Goal: Information Seeking & Learning: Learn about a topic

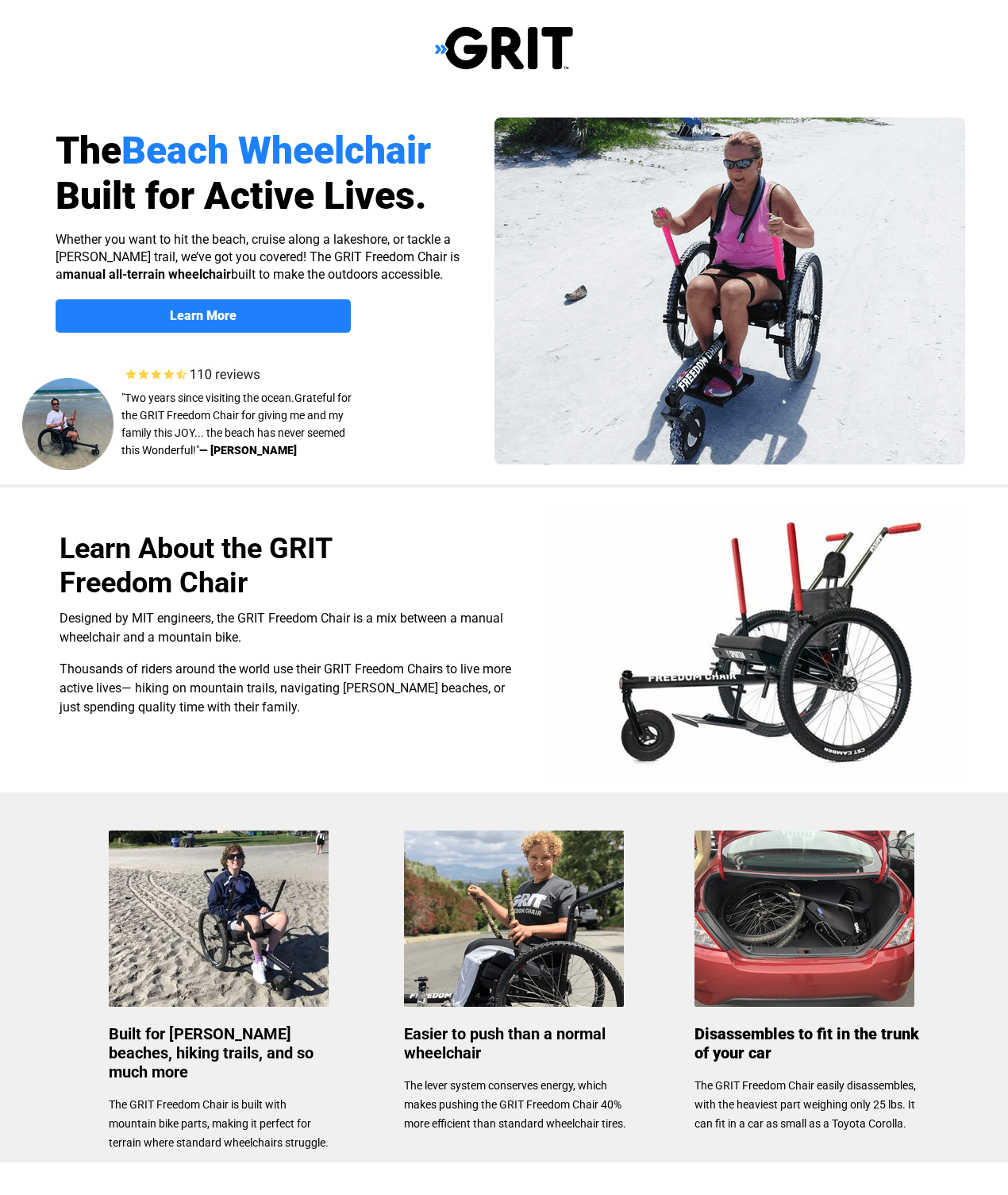
scroll to position [54, 0]
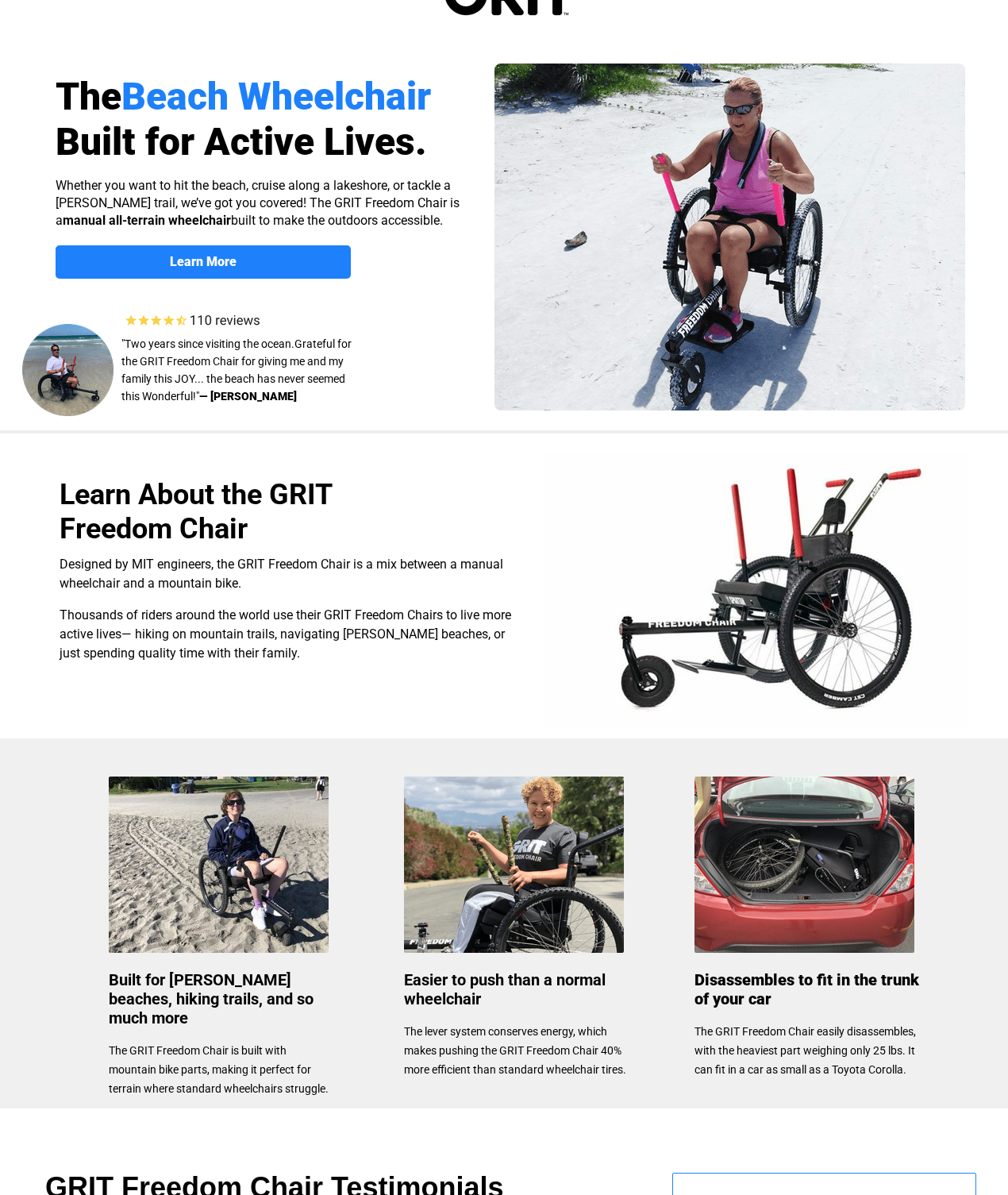
select select "US"
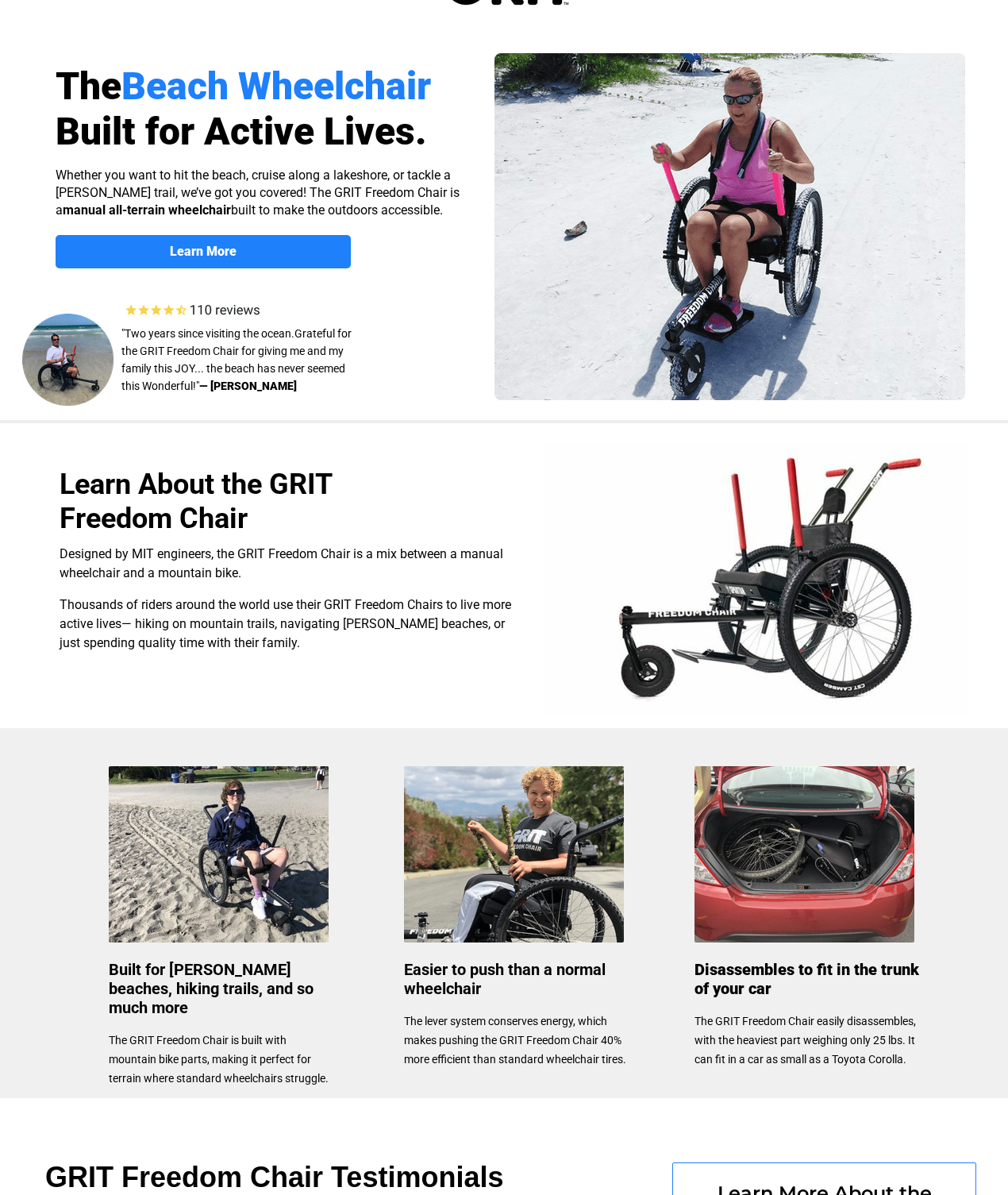
scroll to position [0, 0]
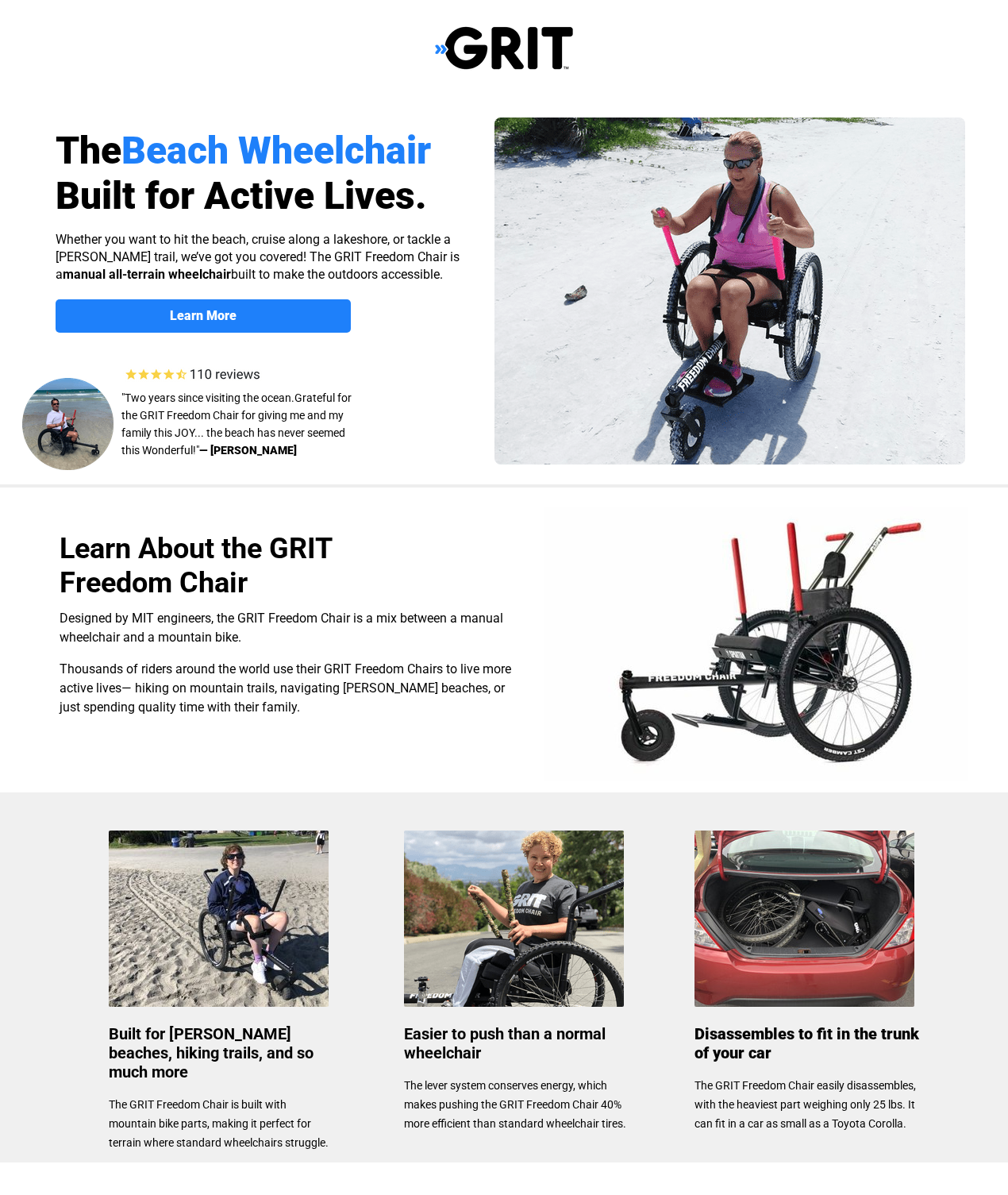
select select "US"
click at [264, 321] on span "Learn More" at bounding box center [202, 315] width 296 height 16
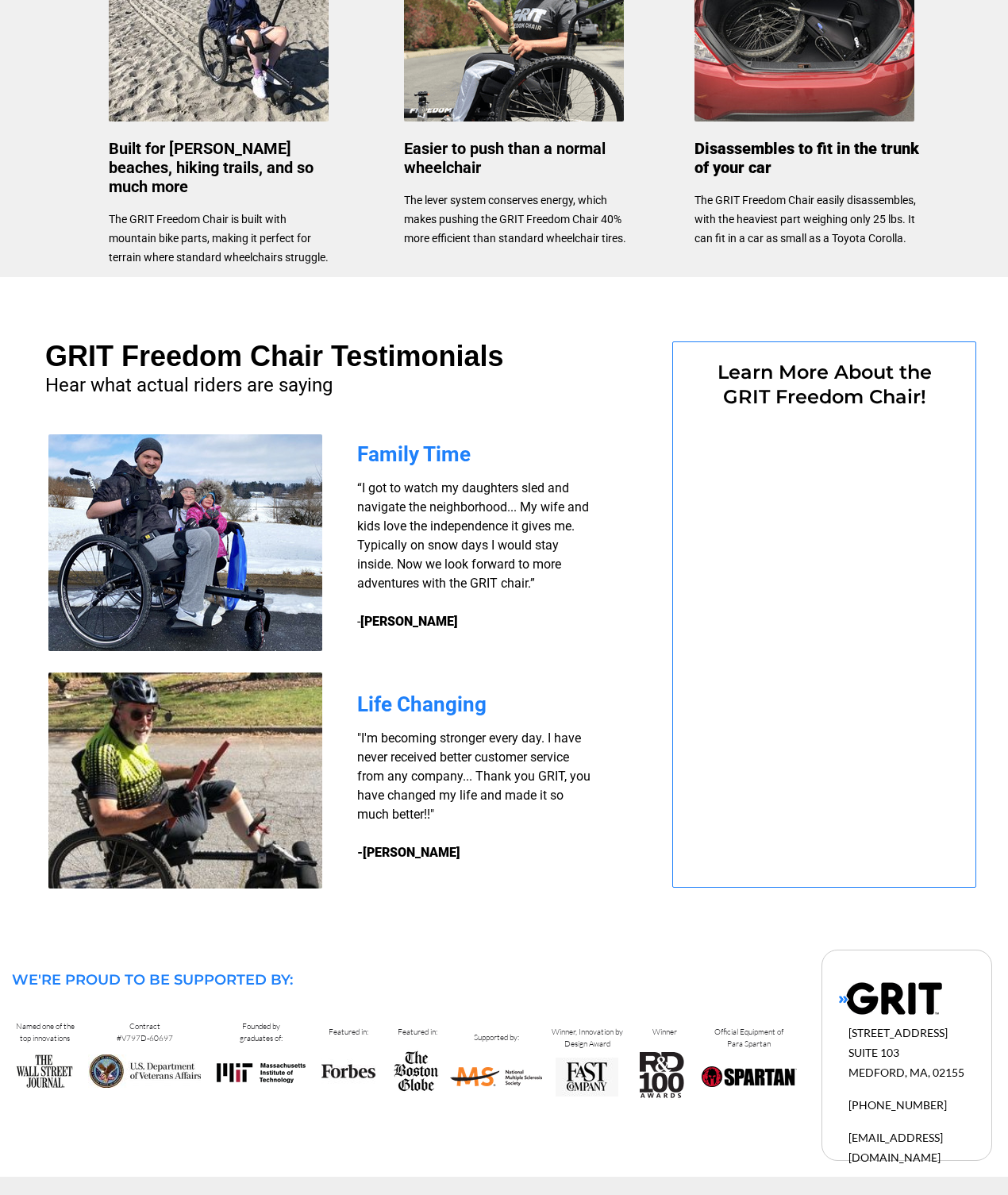
select select "US"
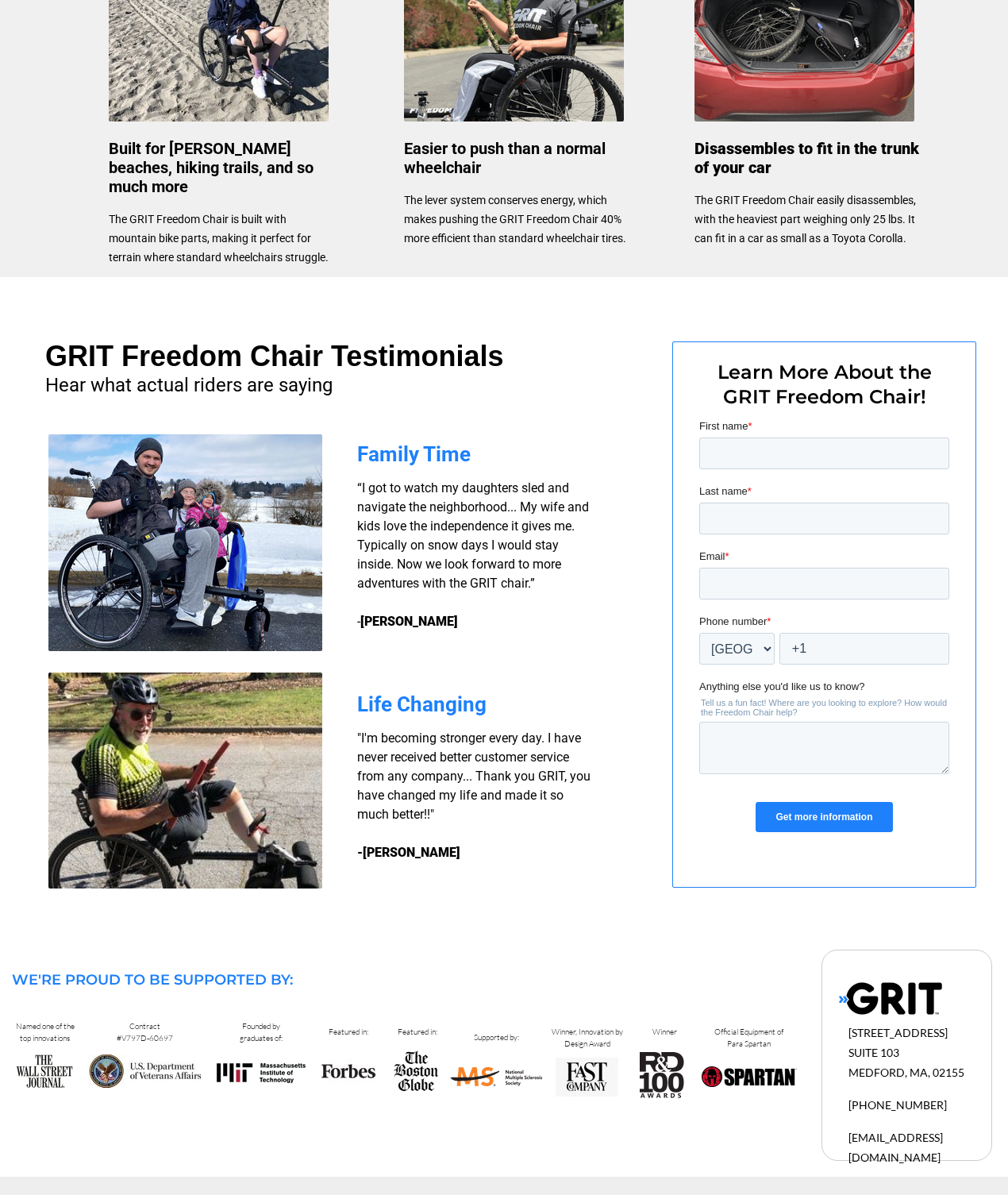
select select "US"
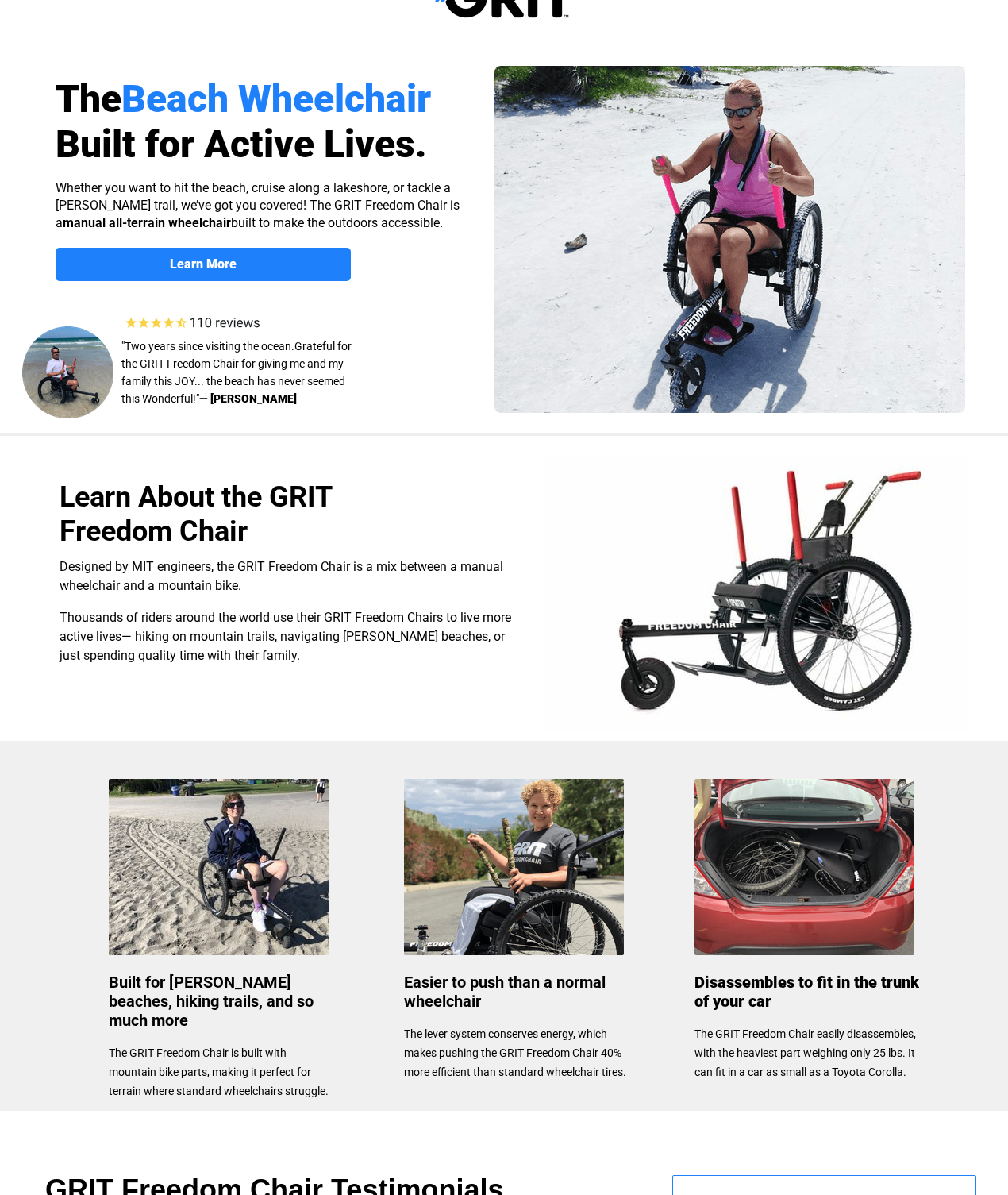
scroll to position [0, 0]
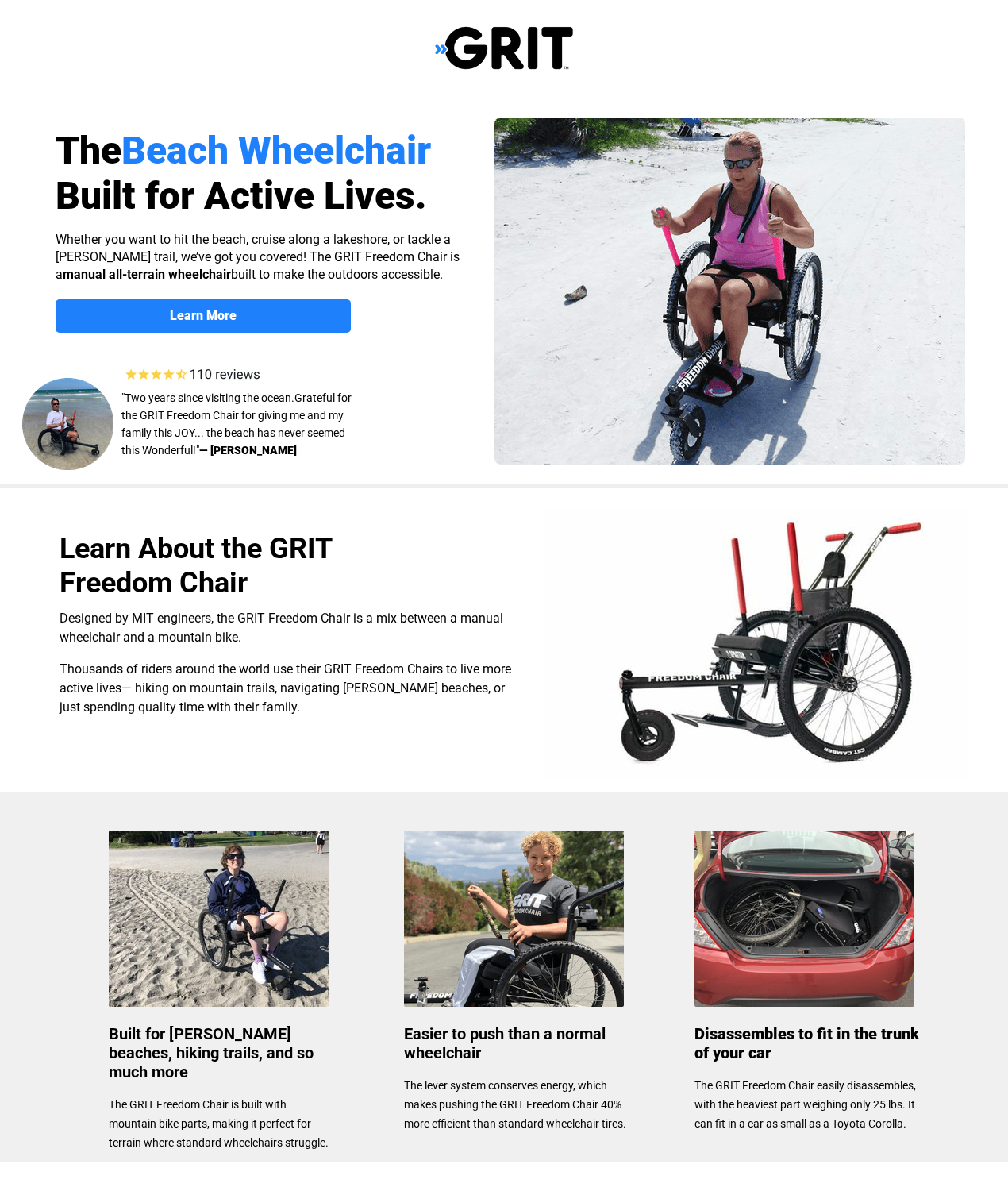
select select "US"
